Goal: Task Accomplishment & Management: Complete application form

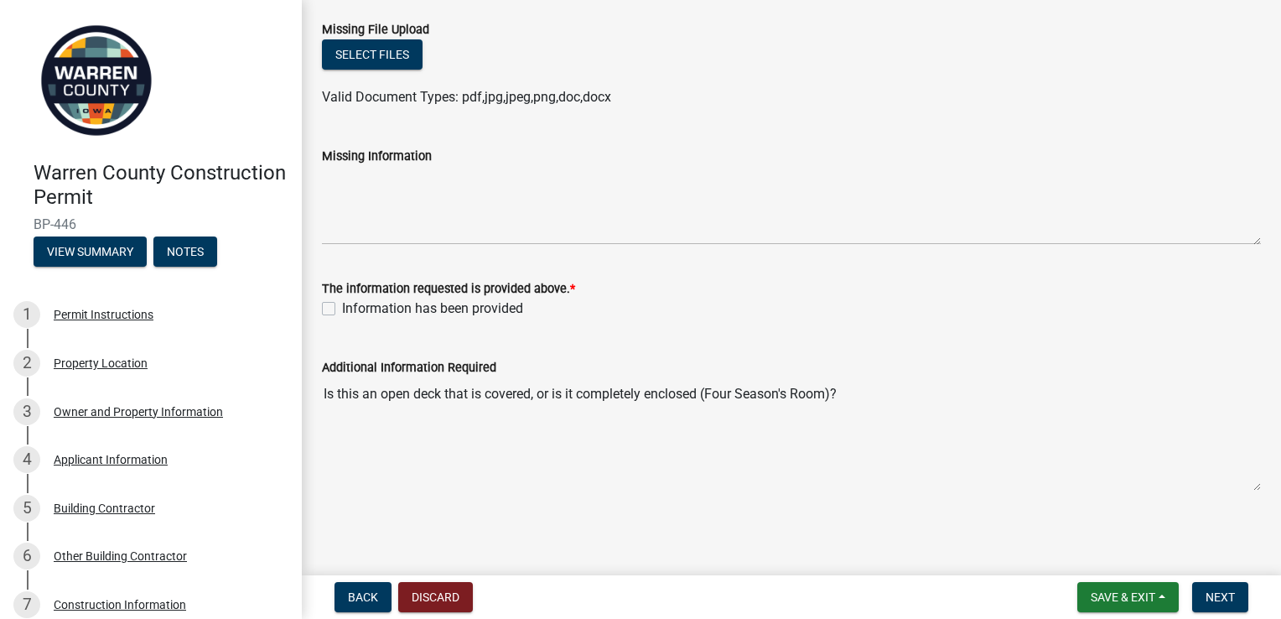
scroll to position [96, 0]
click at [376, 55] on button "Select files" at bounding box center [372, 54] width 101 height 30
click at [372, 51] on button "Select files" at bounding box center [372, 54] width 101 height 30
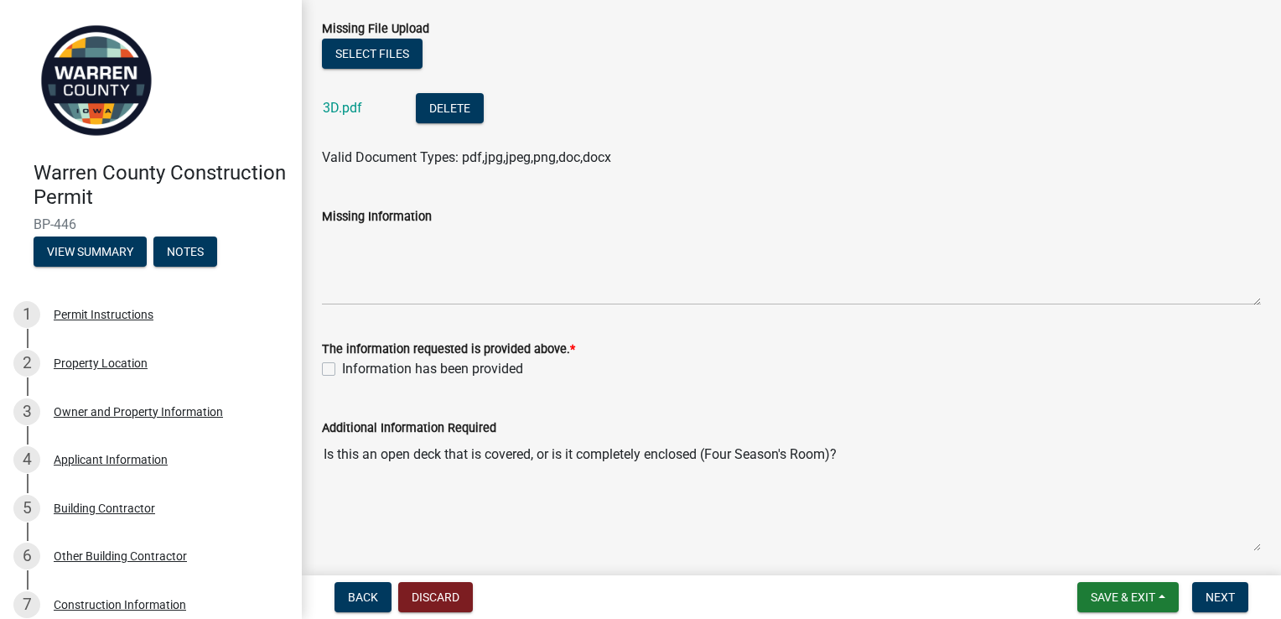
click at [342, 367] on label "Information has been provided" at bounding box center [432, 369] width 181 height 20
click at [342, 367] on input "Information has been provided" at bounding box center [347, 364] width 11 height 11
checkbox input "true"
click at [1221, 602] on span "Next" at bounding box center [1220, 596] width 29 height 13
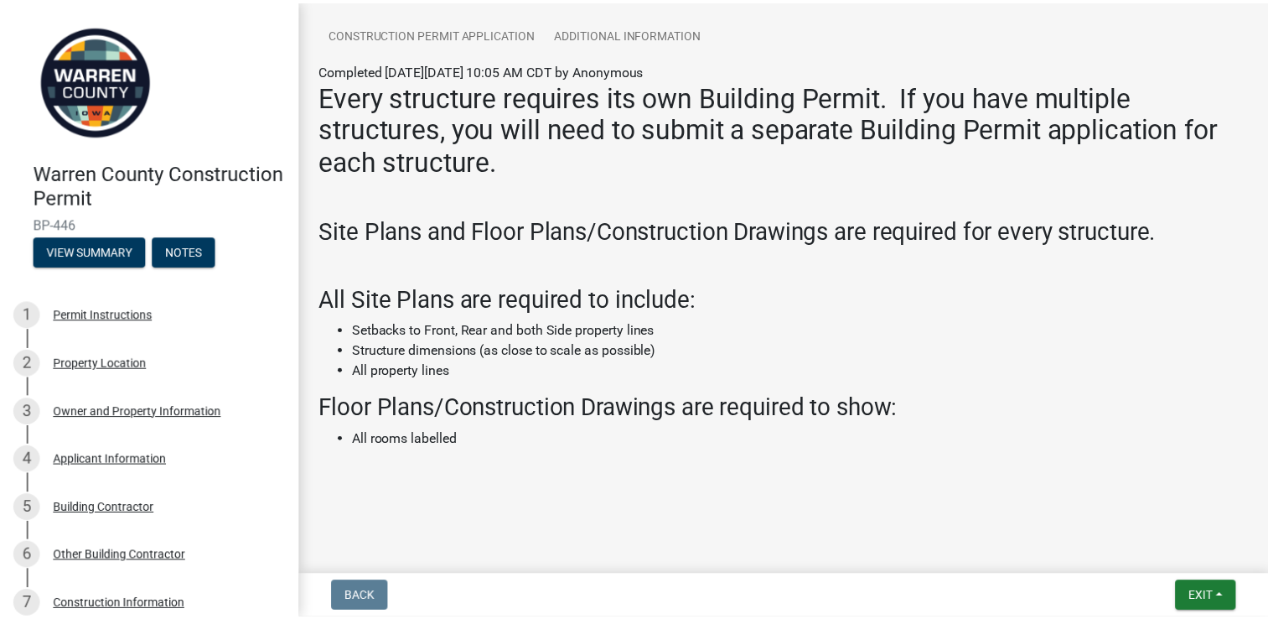
scroll to position [239, 0]
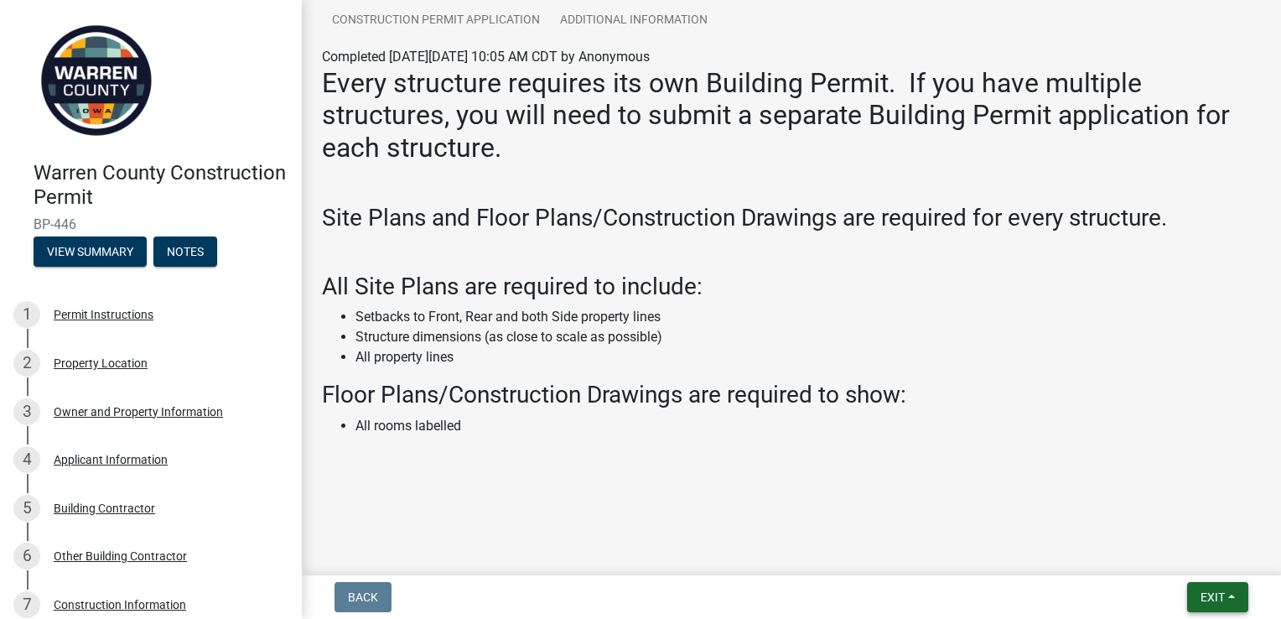
click at [1214, 599] on span "Exit" at bounding box center [1212, 596] width 24 height 13
click at [1169, 554] on button "Save & Exit" at bounding box center [1182, 553] width 134 height 40
